Goal: Check status: Check status

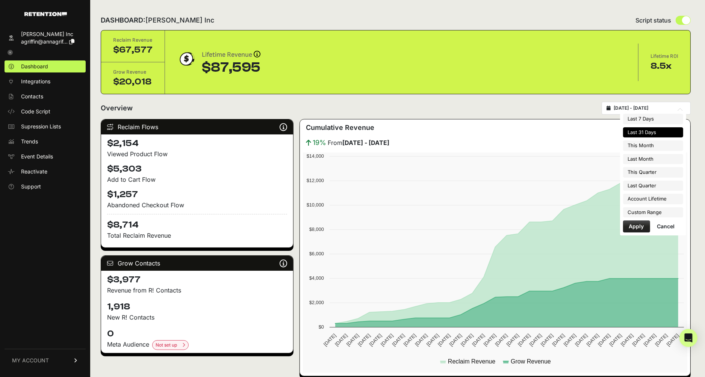
click at [644, 108] on input "[DATE] - [DATE]" at bounding box center [650, 108] width 72 height 6
click at [651, 158] on li "Last Month" at bounding box center [653, 159] width 60 height 11
type input "[DATE] - [DATE]"
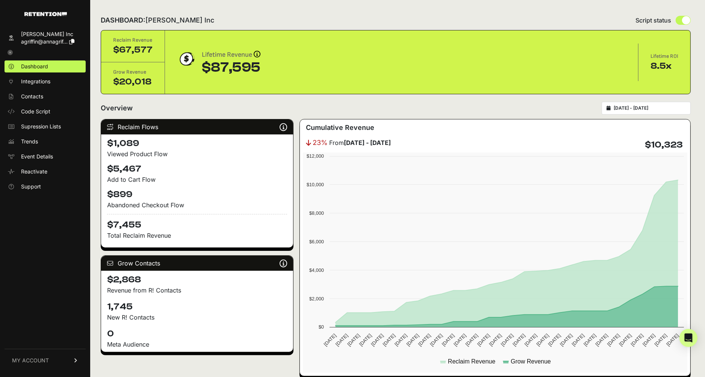
drag, startPoint x: 108, startPoint y: 154, endPoint x: 168, endPoint y: 151, distance: 60.2
click at [168, 151] on div "Viewed Product Flow" at bounding box center [197, 154] width 180 height 9
drag, startPoint x: 106, startPoint y: 179, endPoint x: 170, endPoint y: 179, distance: 63.9
click at [170, 179] on div "$1,089 Viewed Product Flow $5,467 Add to Cart Flow $899 Abandoned Checkout Flow…" at bounding box center [197, 191] width 192 height 113
drag, startPoint x: 107, startPoint y: 203, endPoint x: 201, endPoint y: 201, distance: 94.4
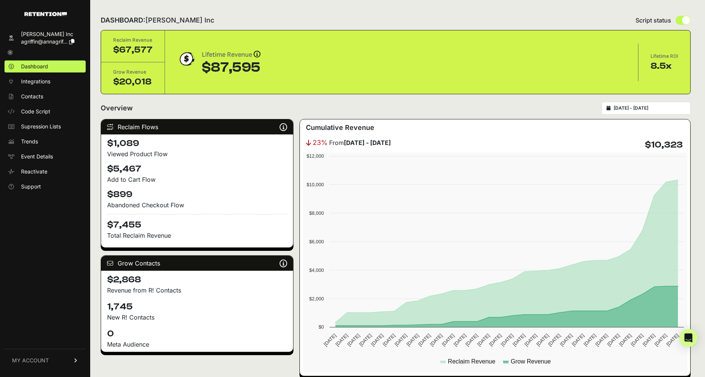
click at [201, 201] on div "Abandoned Checkout Flow" at bounding box center [197, 205] width 180 height 9
drag, startPoint x: 137, startPoint y: 306, endPoint x: 98, endPoint y: 307, distance: 38.7
drag, startPoint x: 142, startPoint y: 225, endPoint x: 135, endPoint y: 204, distance: 22.0
click at [140, 216] on h4 "$7,455" at bounding box center [197, 222] width 180 height 17
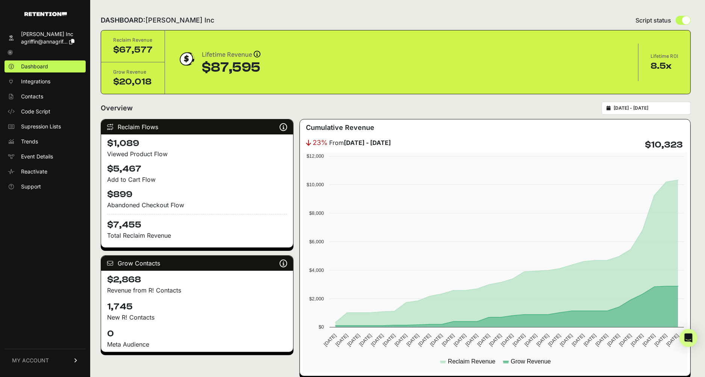
drag, startPoint x: 142, startPoint y: 167, endPoint x: 102, endPoint y: 167, distance: 40.6
click at [102, 167] on div "$1,089 Viewed Product Flow $5,467 Add to Cart Flow $899 Abandoned Checkout Flow…" at bounding box center [197, 191] width 192 height 113
drag, startPoint x: 140, startPoint y: 141, endPoint x: 105, endPoint y: 141, distance: 35.3
click at [105, 141] on div "$1,089 Viewed Product Flow $5,467 Add to Cart Flow $899 Abandoned Checkout Flow…" at bounding box center [197, 191] width 192 height 113
drag, startPoint x: 136, startPoint y: 196, endPoint x: 102, endPoint y: 187, distance: 35.4
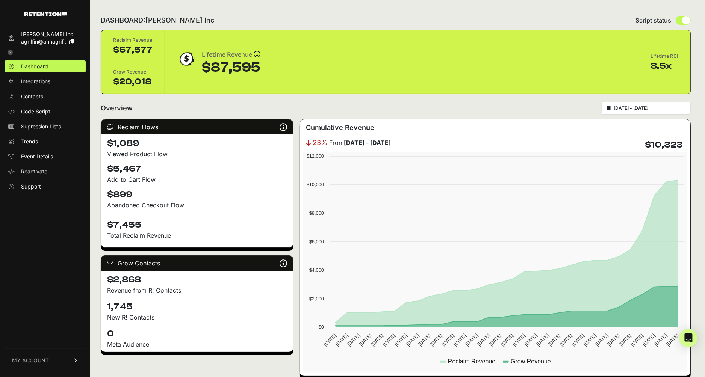
click at [102, 187] on div "$1,089 Viewed Product Flow $5,467 Add to Cart Flow $899 Abandoned Checkout Flow…" at bounding box center [197, 191] width 192 height 113
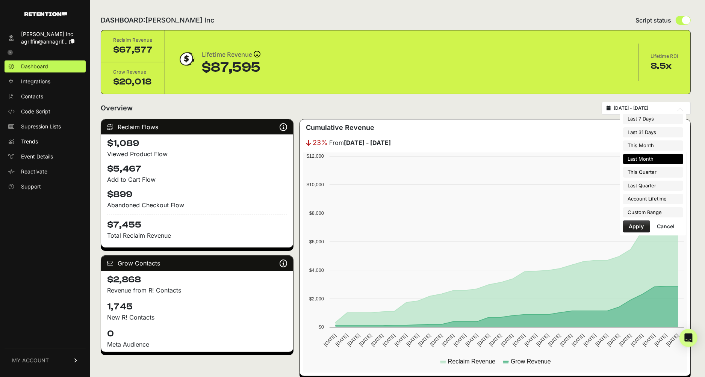
click at [649, 110] on input "[DATE] - [DATE]" at bounding box center [650, 108] width 72 height 6
click at [660, 198] on li "Account Lifetime" at bounding box center [653, 199] width 60 height 11
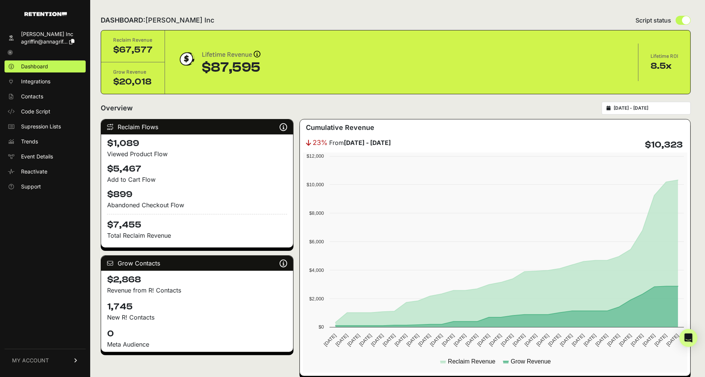
type input "2025-03-12 - 2025-10-14"
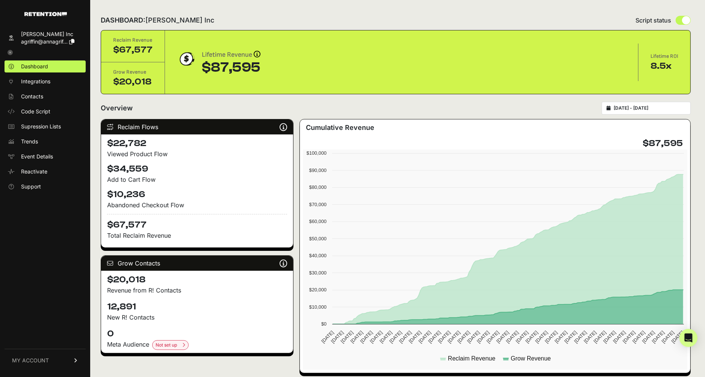
drag, startPoint x: 131, startPoint y: 306, endPoint x: 105, endPoint y: 304, distance: 26.0
click at [105, 304] on div "12,891 New R! Contacts" at bounding box center [197, 311] width 192 height 27
click at [144, 308] on h4 "12,891" at bounding box center [197, 307] width 180 height 12
drag, startPoint x: 145, startPoint y: 307, endPoint x: 94, endPoint y: 305, distance: 51.2
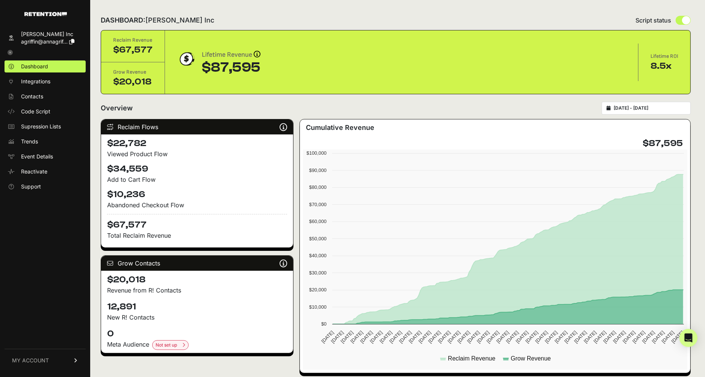
scroll to position [0, 0]
